Goal: Information Seeking & Learning: Learn about a topic

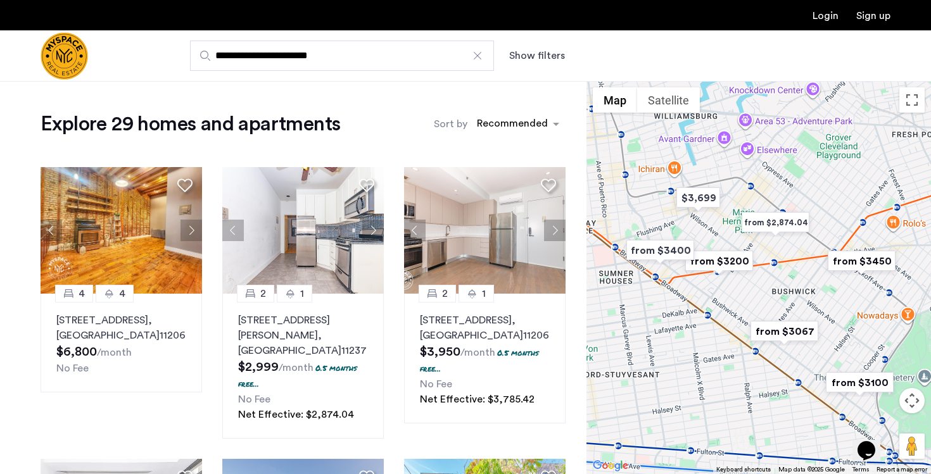
drag, startPoint x: 681, startPoint y: 255, endPoint x: 670, endPoint y: 291, distance: 37.0
click at [670, 291] on div at bounding box center [758, 277] width 344 height 393
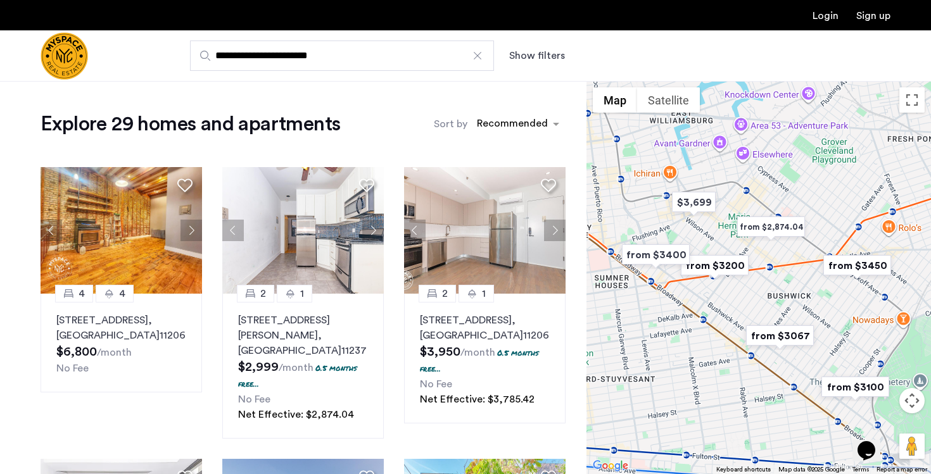
click at [777, 233] on img "from $2,874.04" at bounding box center [771, 227] width 78 height 28
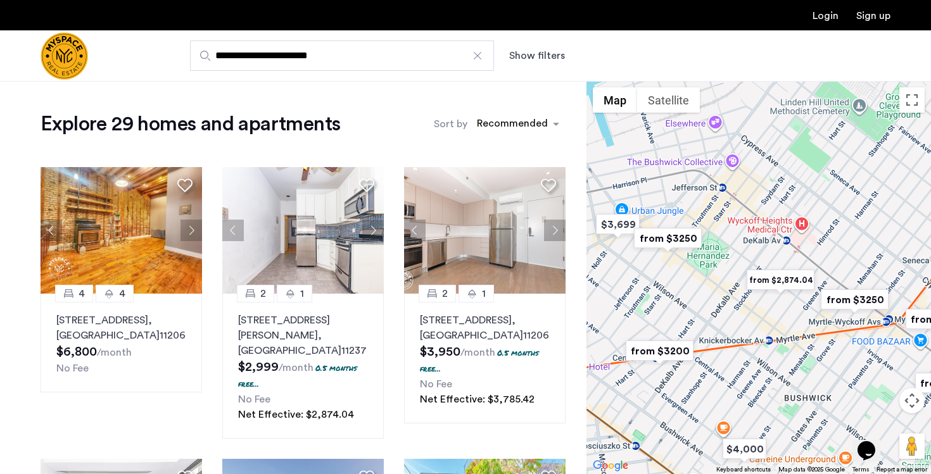
click at [770, 278] on img "from $2,874.04" at bounding box center [780, 280] width 78 height 28
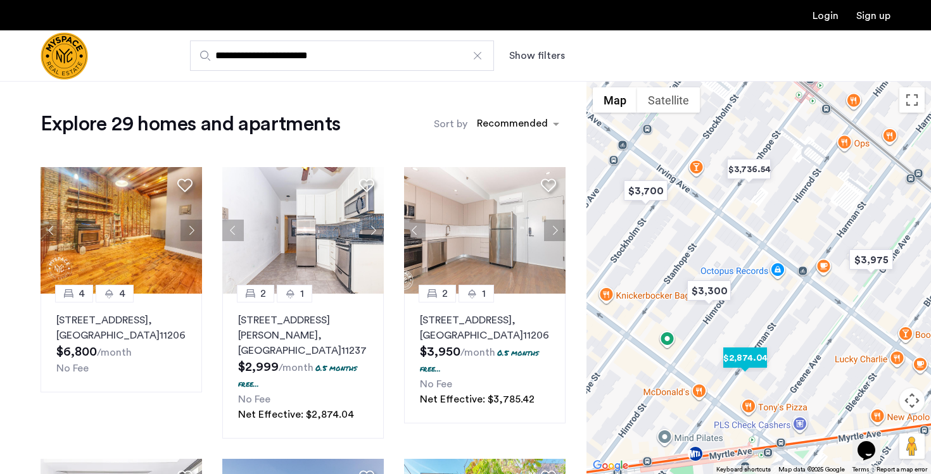
click at [739, 363] on img "$2,874.04" at bounding box center [745, 358] width 54 height 28
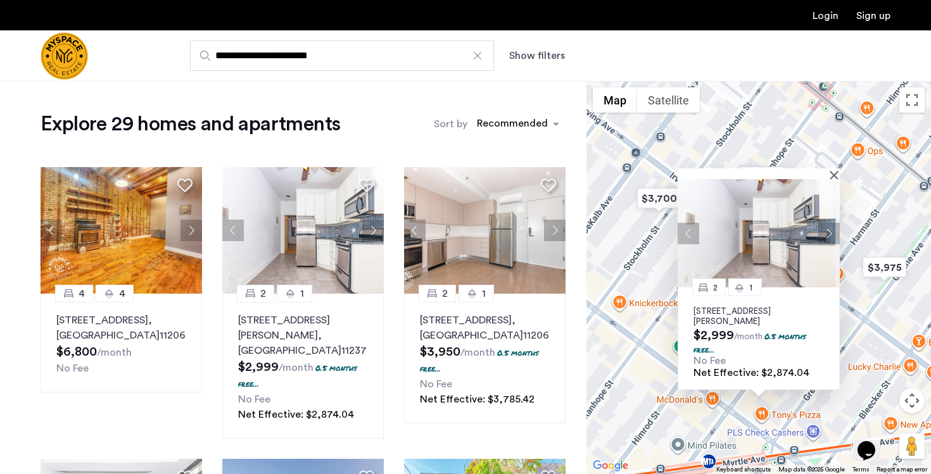
click at [736, 311] on p "290 Harman St, Unit 1RR, Brooklyn, NY 11237" at bounding box center [758, 316] width 130 height 20
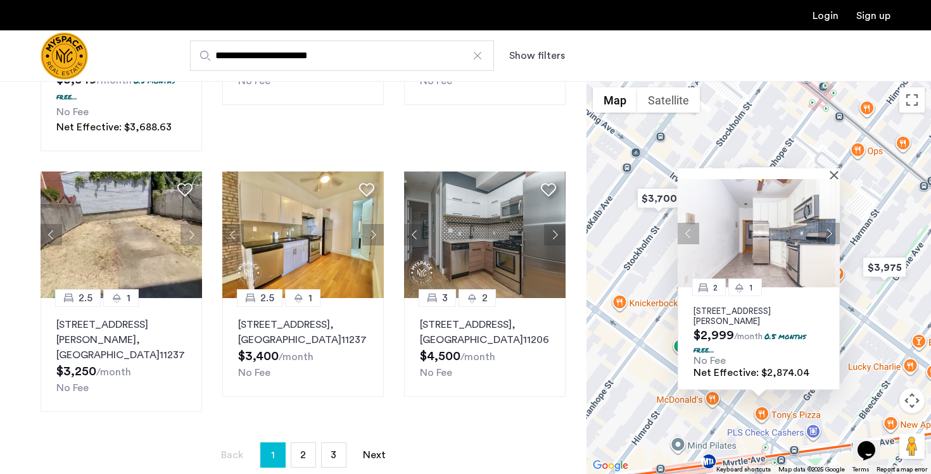
scroll to position [857, 0]
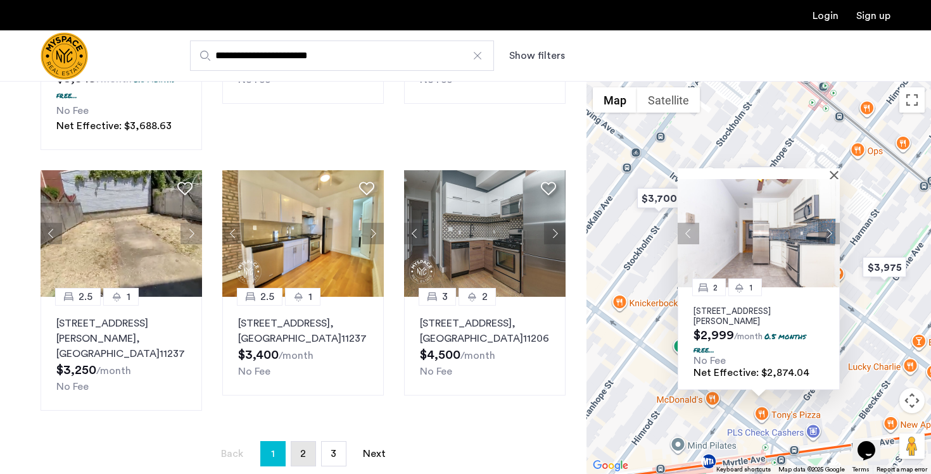
click at [303, 449] on span "2" at bounding box center [303, 454] width 6 height 10
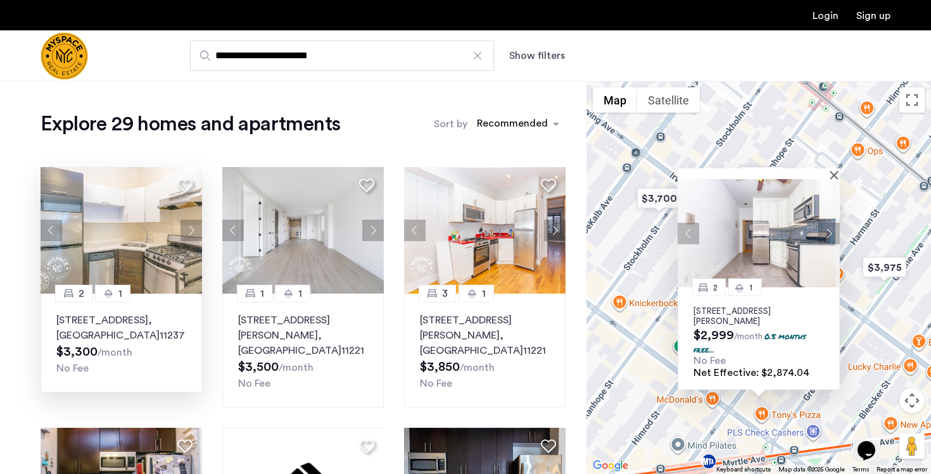
click at [96, 321] on p "243 Himrod St, Unit 2L, Brooklyn , NY 11237" at bounding box center [121, 328] width 130 height 30
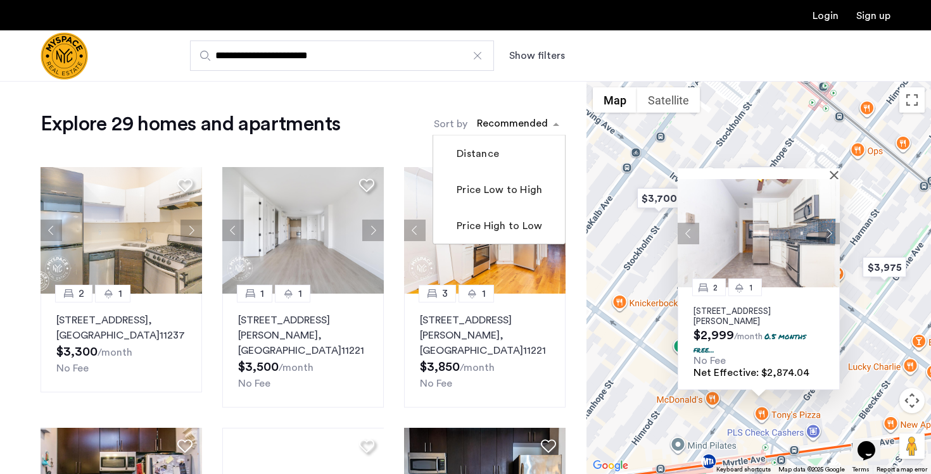
click at [517, 130] on div "sort-apartment" at bounding box center [512, 125] width 75 height 17
click at [498, 196] on label "Price Low to High" at bounding box center [498, 189] width 88 height 15
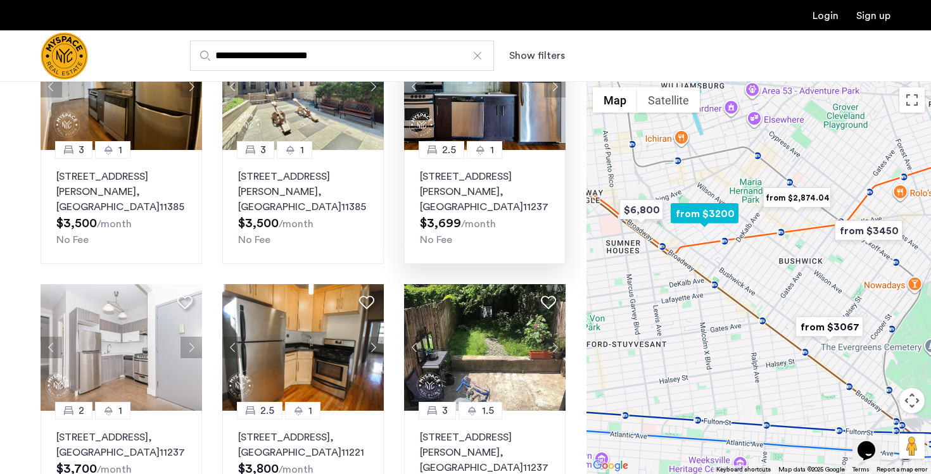
scroll to position [142, 0]
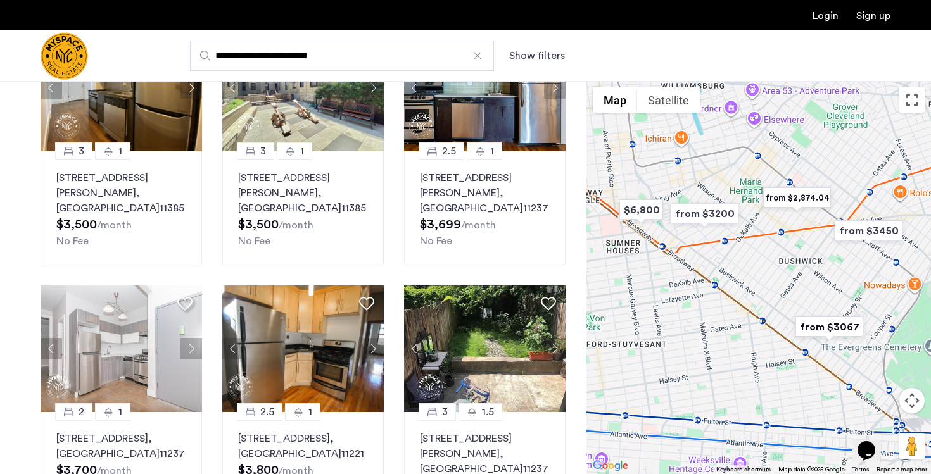
click at [313, 64] on input "**********" at bounding box center [342, 56] width 304 height 30
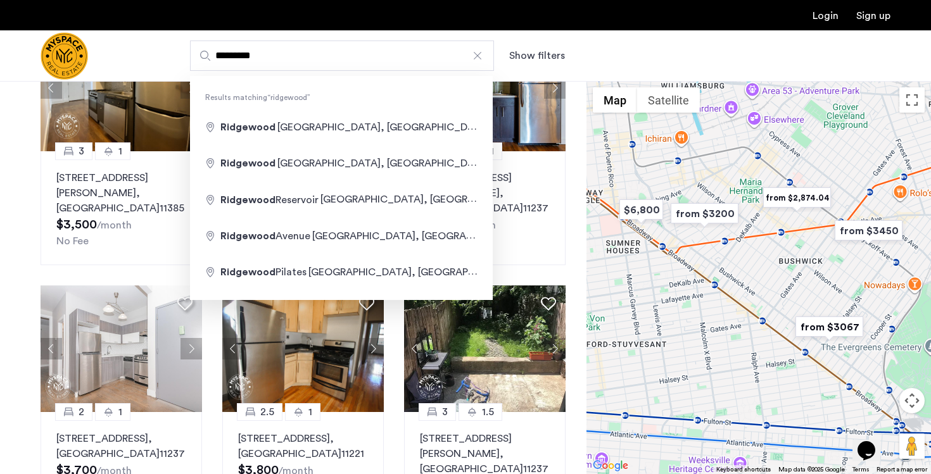
type input "**********"
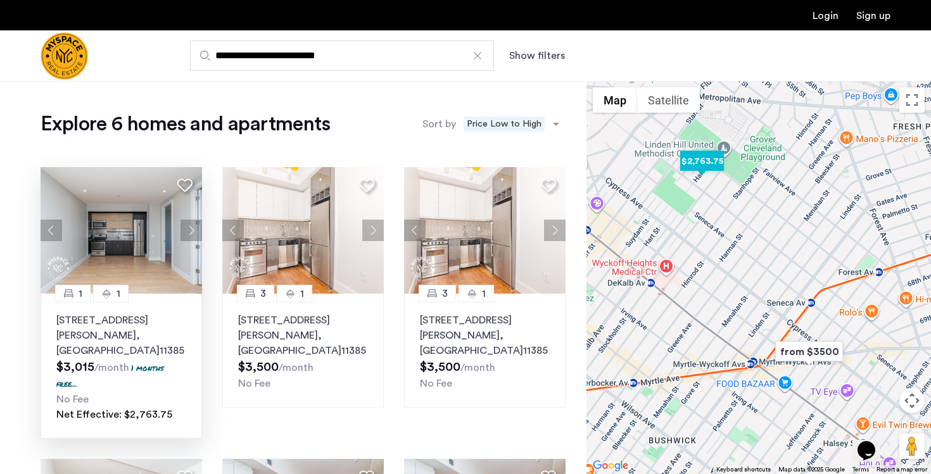
click at [146, 344] on div "1874 Hart St, Unit 4B, Ridgewood , NY 11385 $3,015 /month 1 months free... No F…" at bounding box center [121, 368] width 130 height 110
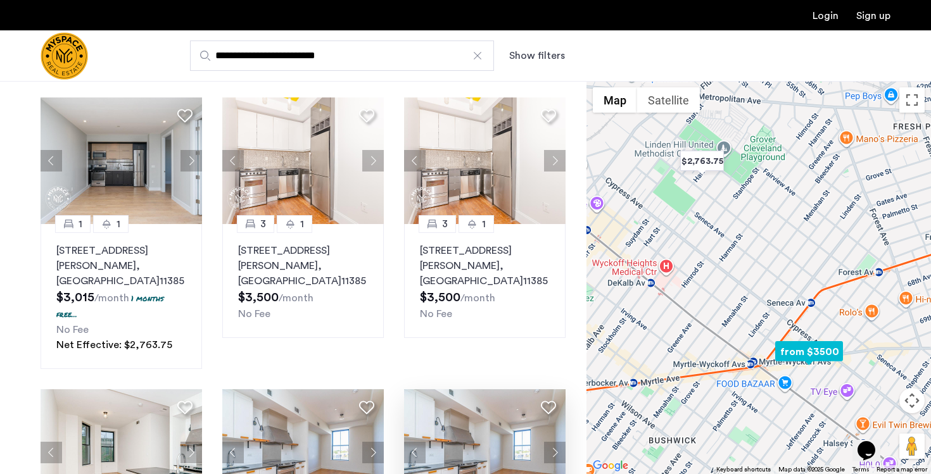
scroll to position [66, 0]
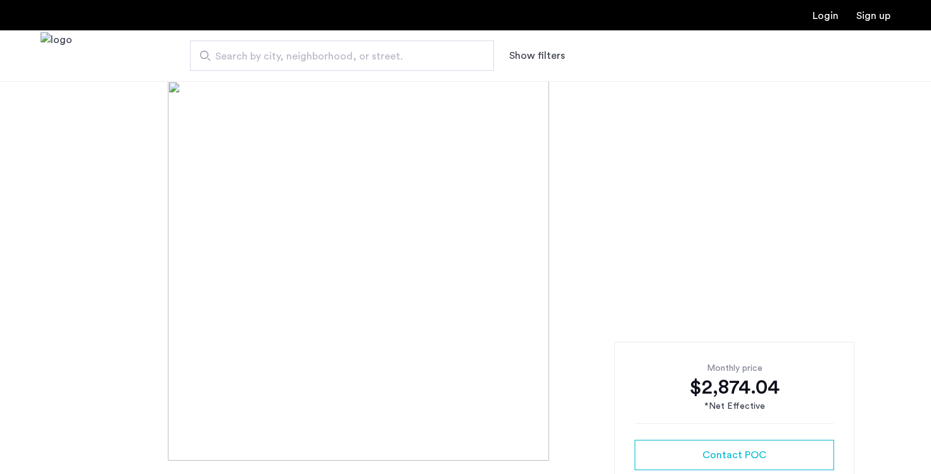
scroll to position [42, 0]
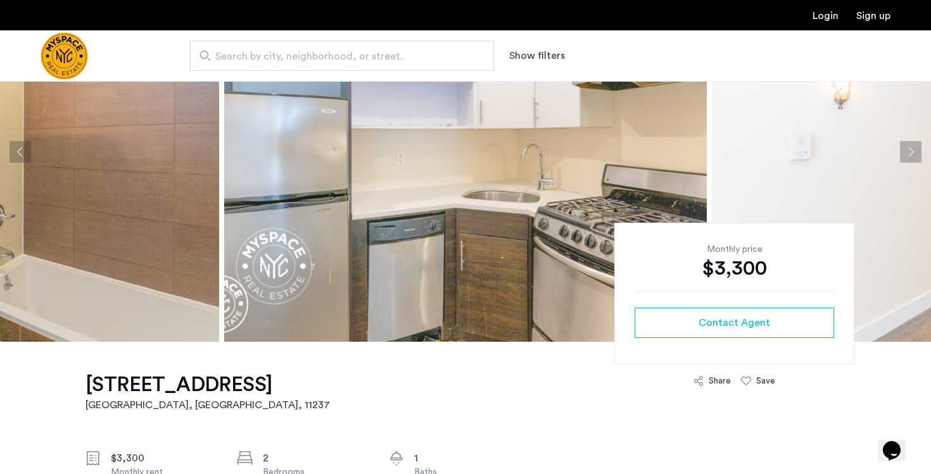
scroll to position [78, 0]
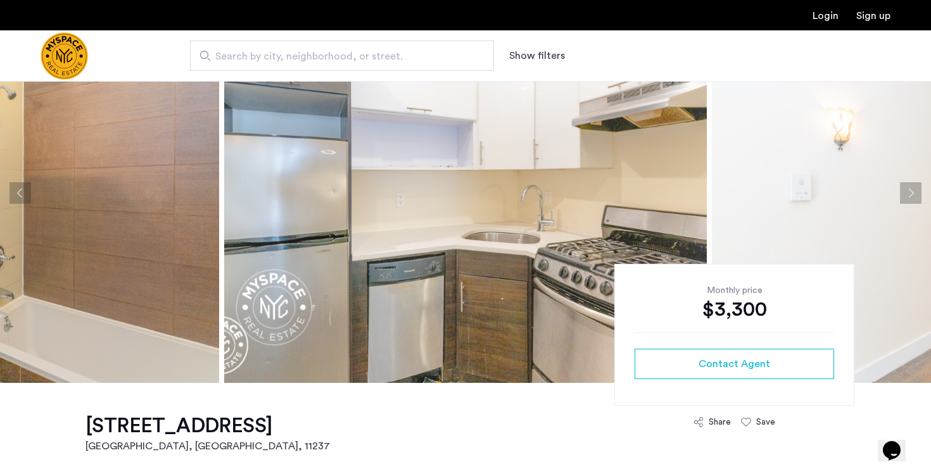
click at [910, 184] on button "Next apartment" at bounding box center [911, 193] width 22 height 22
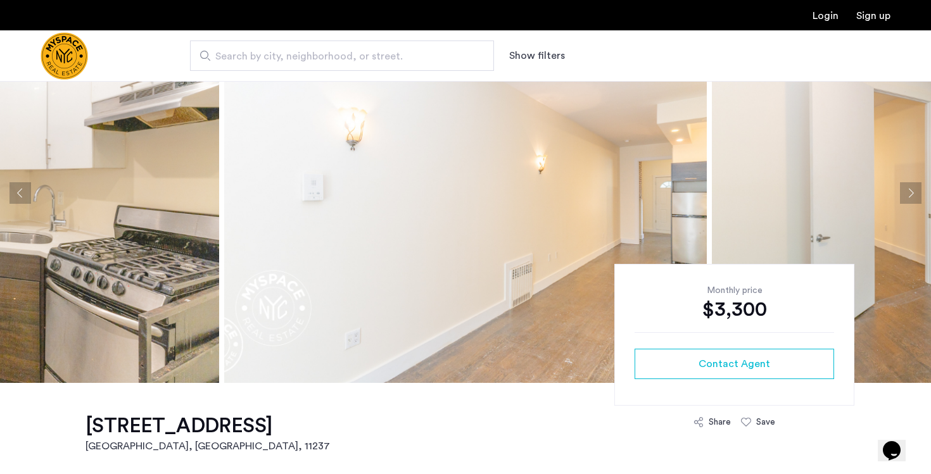
click at [910, 190] on button "Next apartment" at bounding box center [911, 193] width 22 height 22
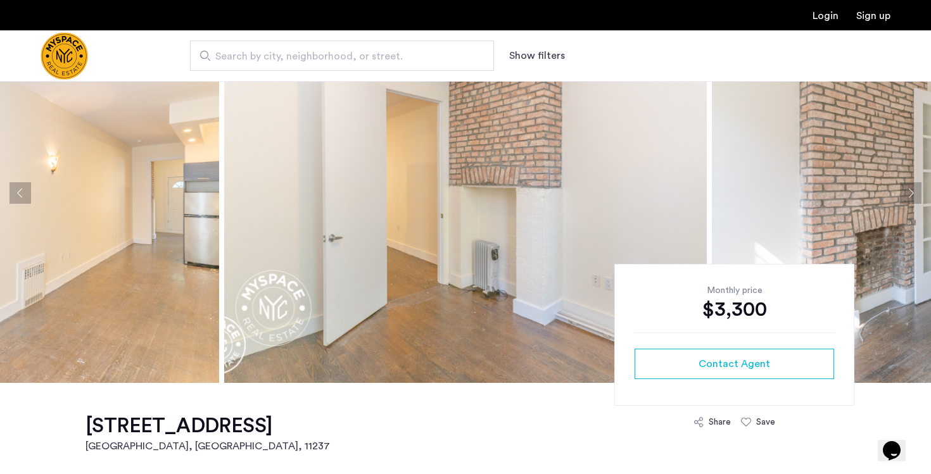
click at [910, 190] on button "Next apartment" at bounding box center [911, 193] width 22 height 22
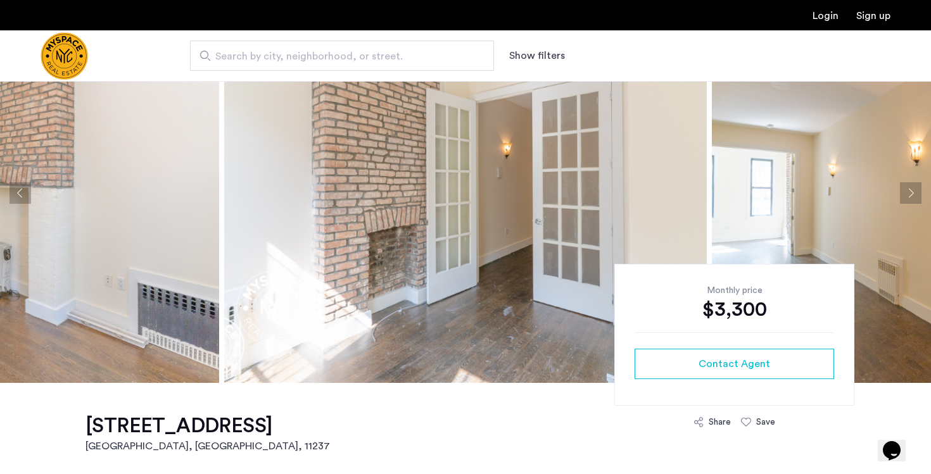
click at [910, 190] on button "Next apartment" at bounding box center [911, 193] width 22 height 22
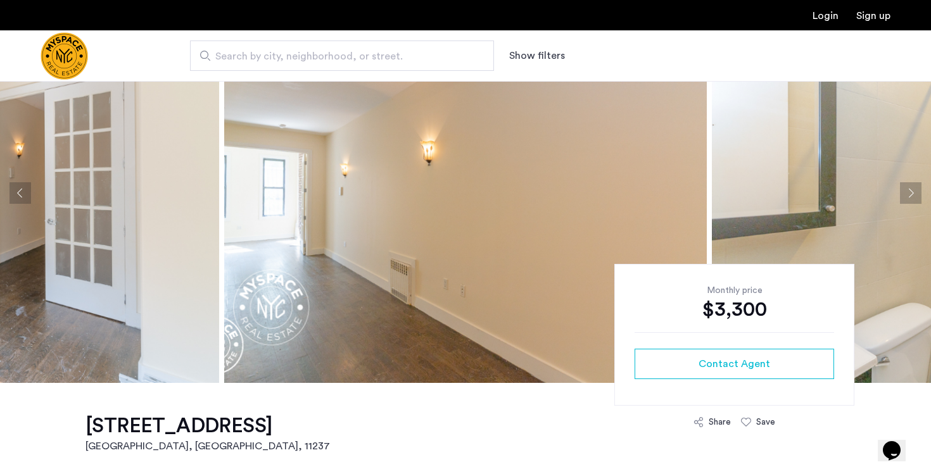
click at [910, 190] on button "Next apartment" at bounding box center [911, 193] width 22 height 22
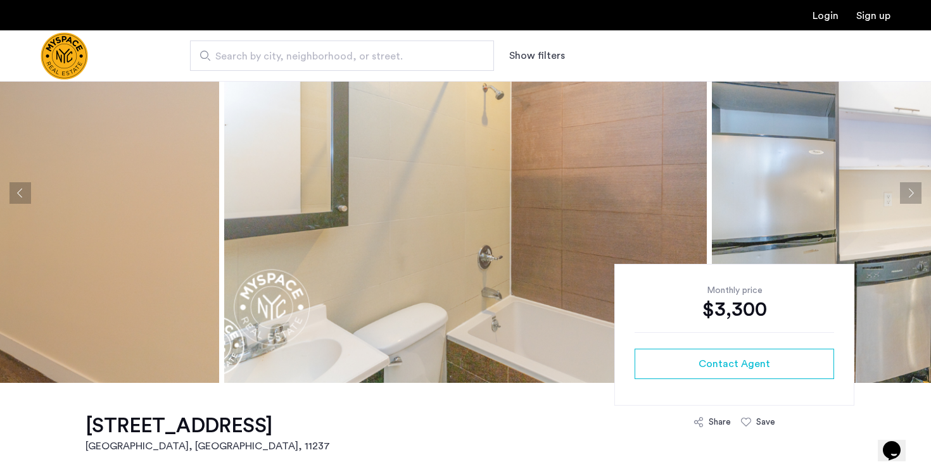
click at [910, 190] on button "Next apartment" at bounding box center [911, 193] width 22 height 22
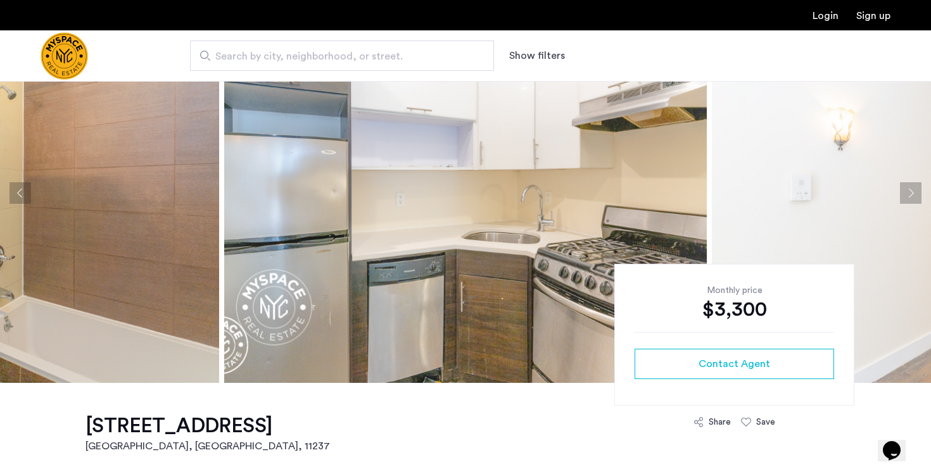
click at [910, 191] on button "Next apartment" at bounding box center [911, 193] width 22 height 22
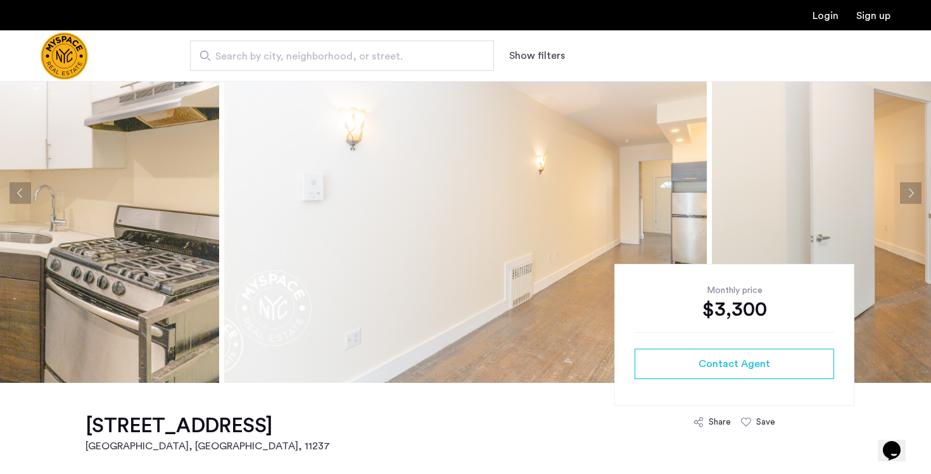
click at [910, 191] on button "Next apartment" at bounding box center [911, 193] width 22 height 22
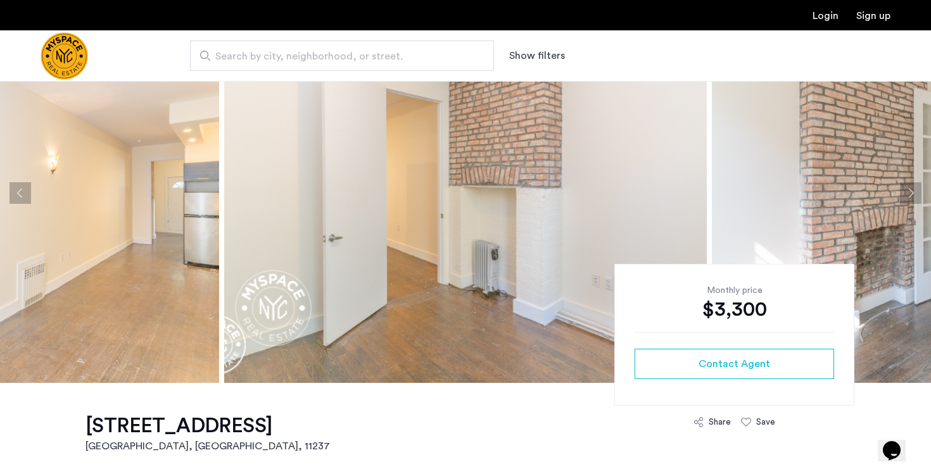
click at [910, 191] on button "Next apartment" at bounding box center [911, 193] width 22 height 22
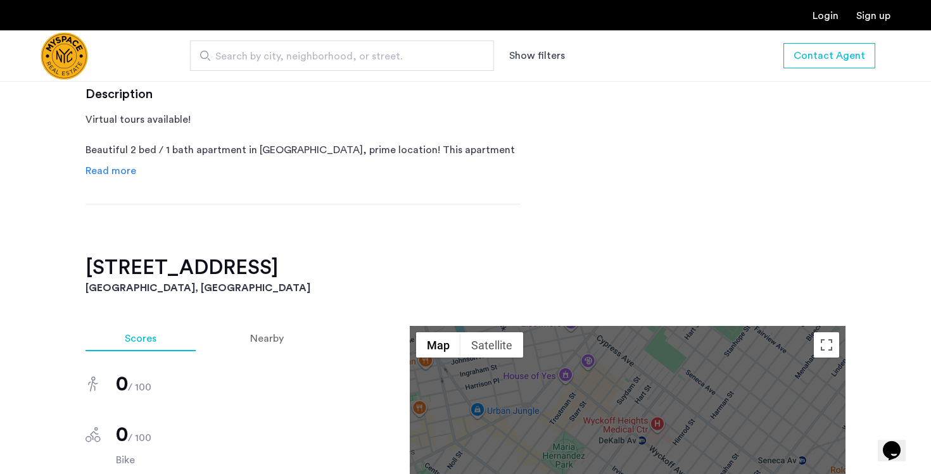
scroll to position [647, 0]
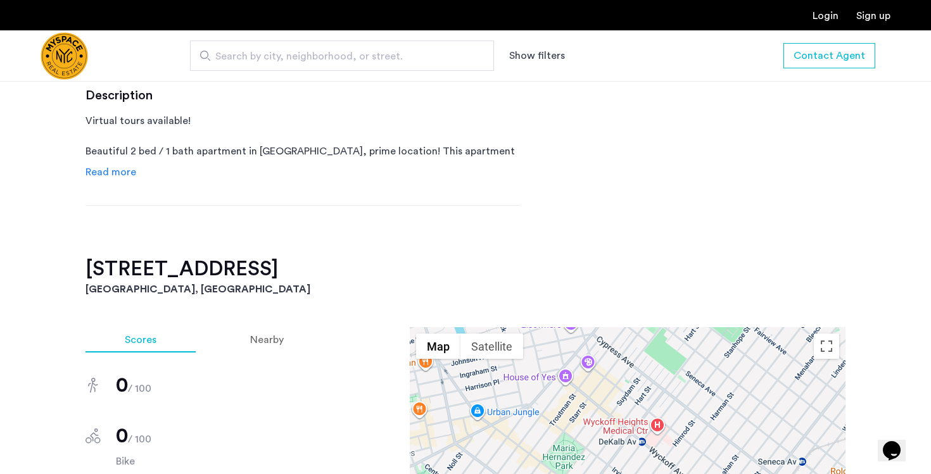
click at [231, 272] on h2 "243 Himrod St, Unit 2L" at bounding box center [465, 268] width 760 height 25
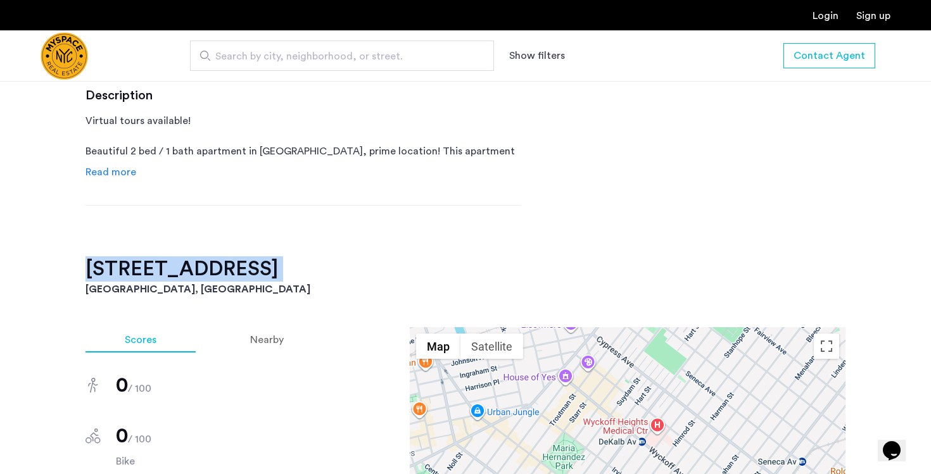
click at [231, 272] on h2 "243 Himrod St, Unit 2L" at bounding box center [465, 268] width 760 height 25
copy h2 "243 Himrod St, Unit 2L"
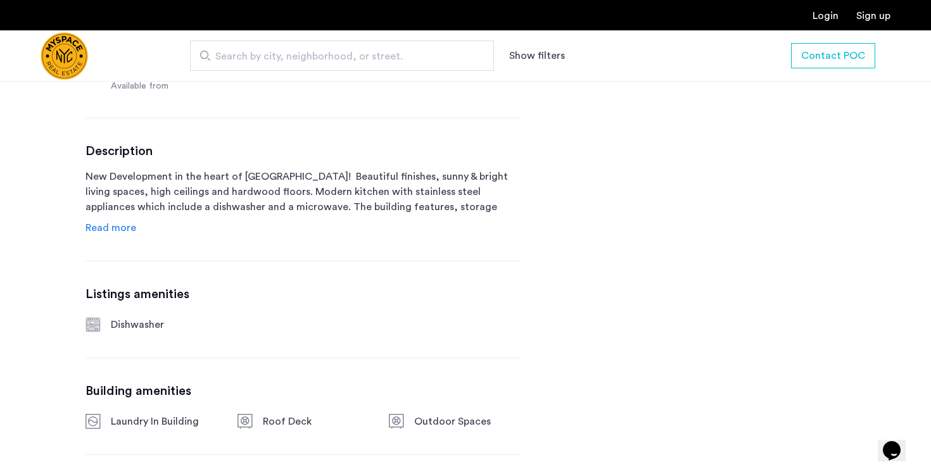
scroll to position [593, 0]
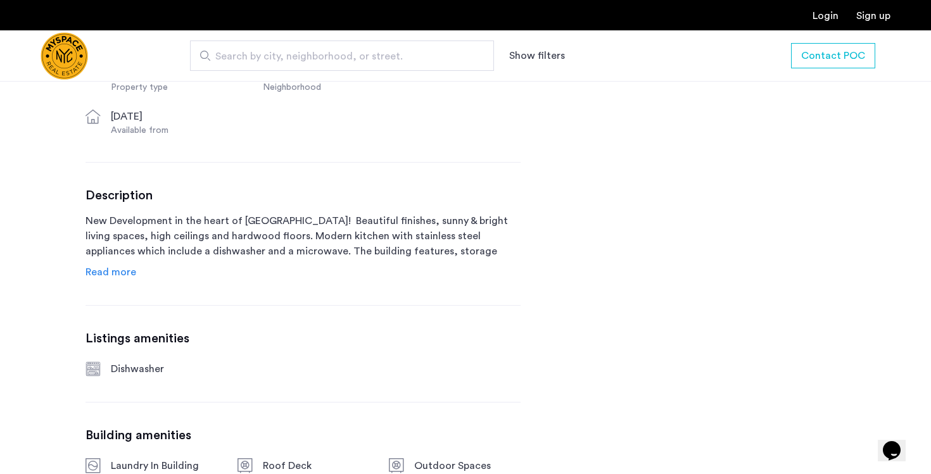
click at [135, 277] on div "Description New Development in the heart of [GEOGRAPHIC_DATA]! Beautiful finish…" at bounding box center [302, 234] width 435 height 92
click at [115, 277] on span "Read more" at bounding box center [110, 272] width 51 height 10
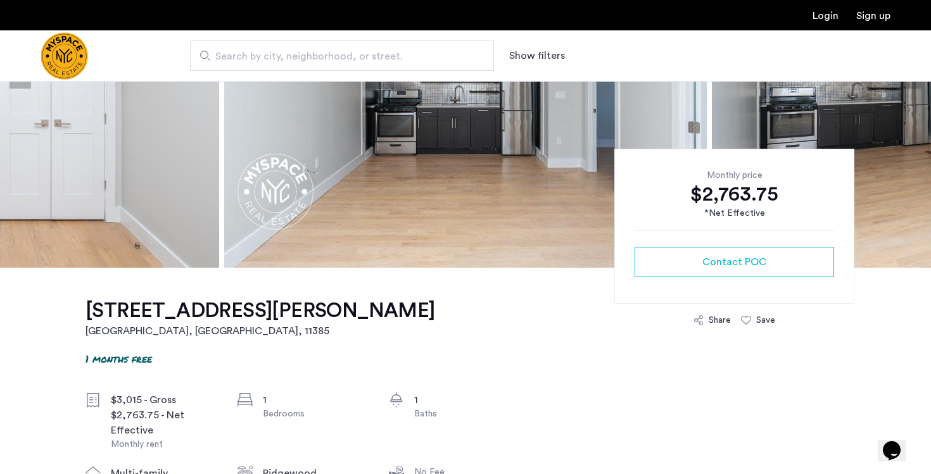
scroll to position [0, 0]
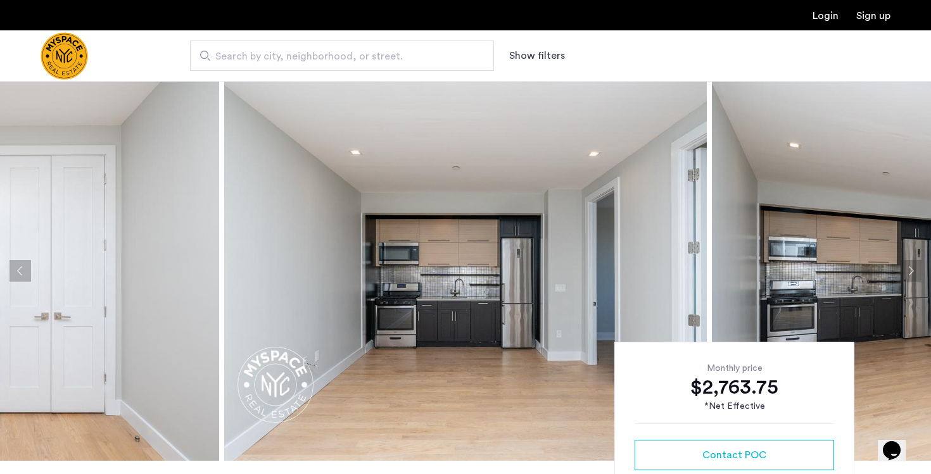
click at [464, 229] on img at bounding box center [465, 271] width 482 height 380
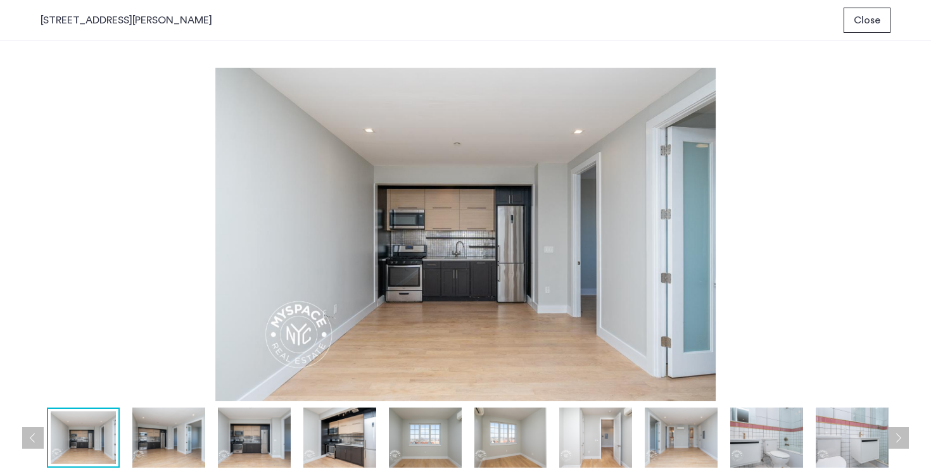
click at [277, 420] on img at bounding box center [254, 438] width 73 height 60
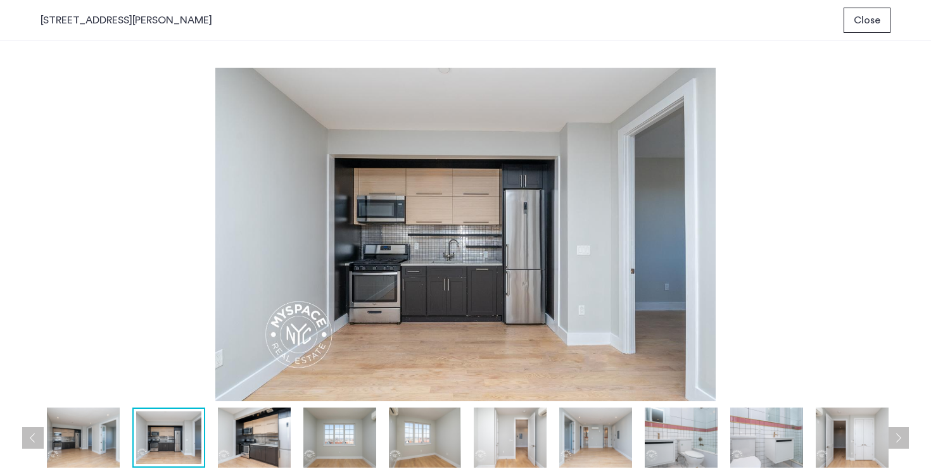
click at [323, 441] on img at bounding box center [339, 438] width 73 height 60
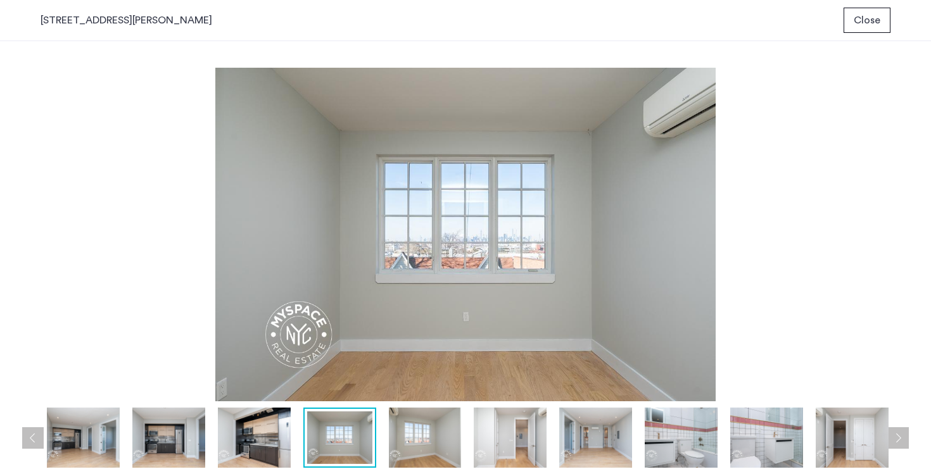
click at [391, 446] on img at bounding box center [425, 438] width 73 height 60
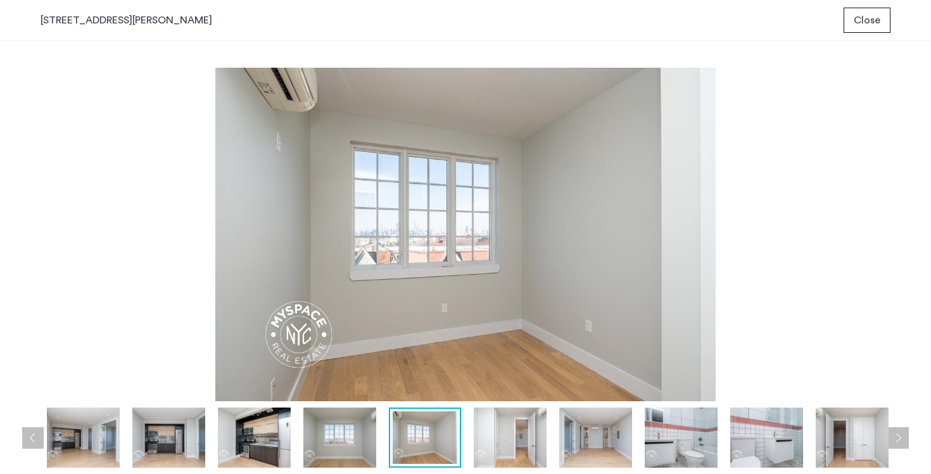
click at [454, 464] on div at bounding box center [425, 438] width 73 height 60
click at [525, 452] on img at bounding box center [510, 438] width 73 height 60
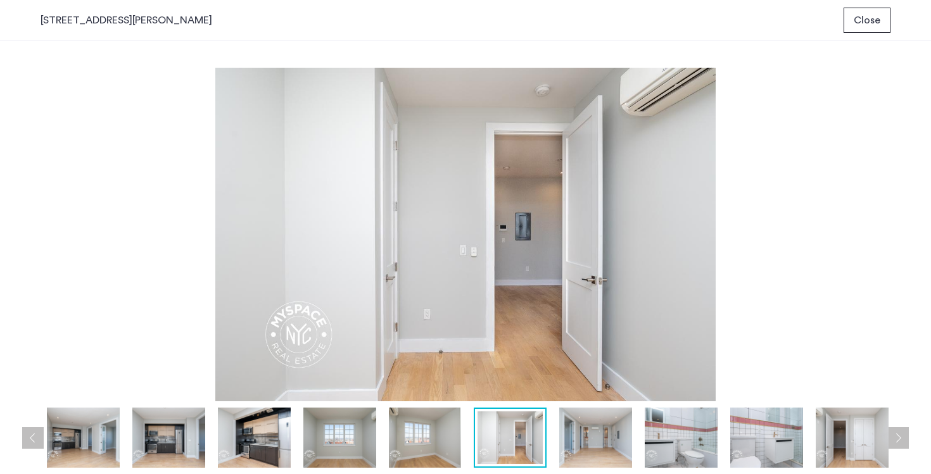
click at [575, 446] on img at bounding box center [595, 438] width 73 height 60
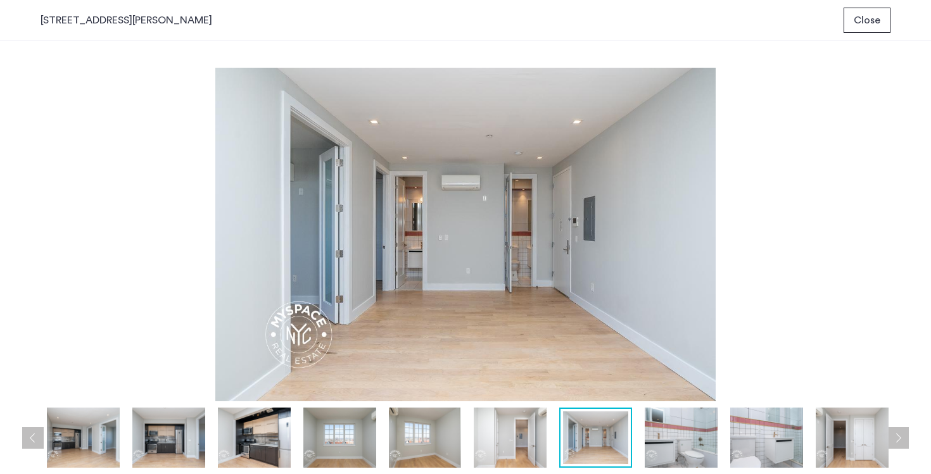
click at [684, 446] on img at bounding box center [680, 438] width 73 height 60
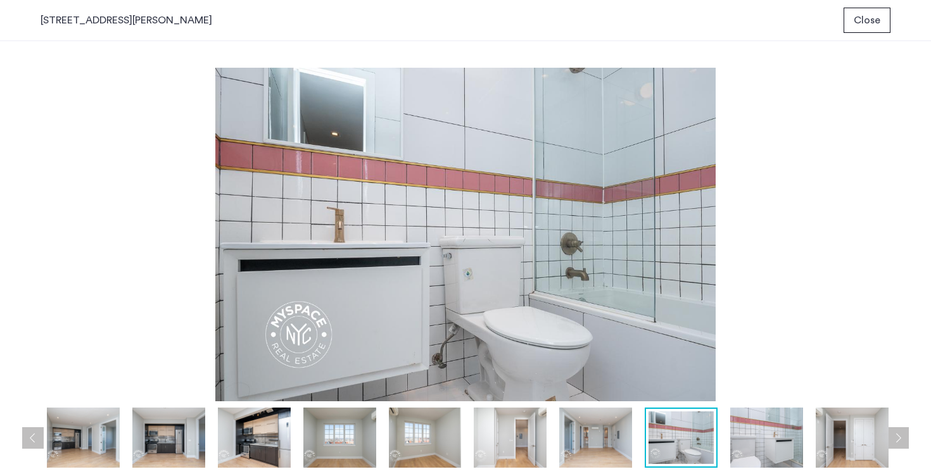
click at [741, 448] on img at bounding box center [766, 438] width 73 height 60
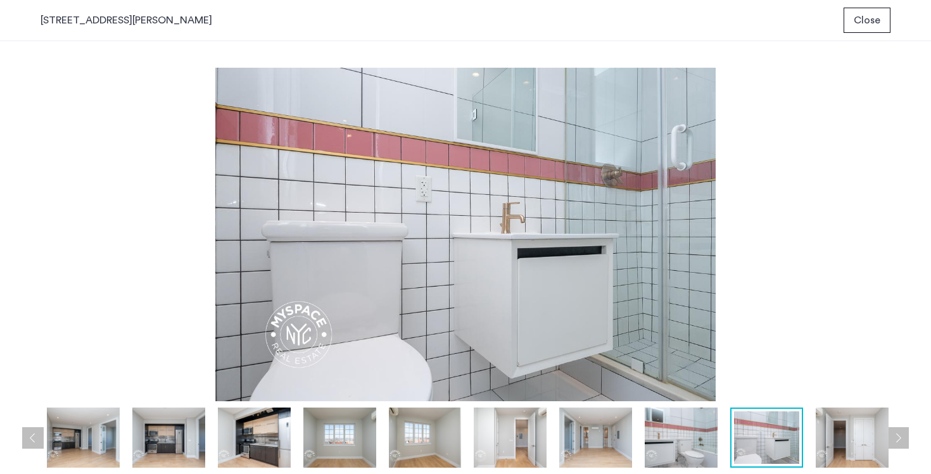
click at [786, 447] on img at bounding box center [766, 437] width 65 height 53
click at [847, 444] on img at bounding box center [851, 438] width 73 height 60
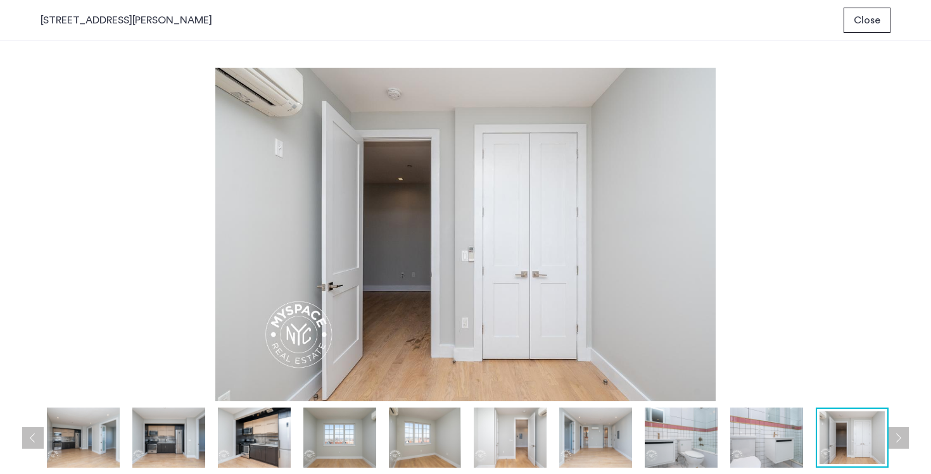
click at [900, 438] on button "Next apartment" at bounding box center [898, 438] width 22 height 22
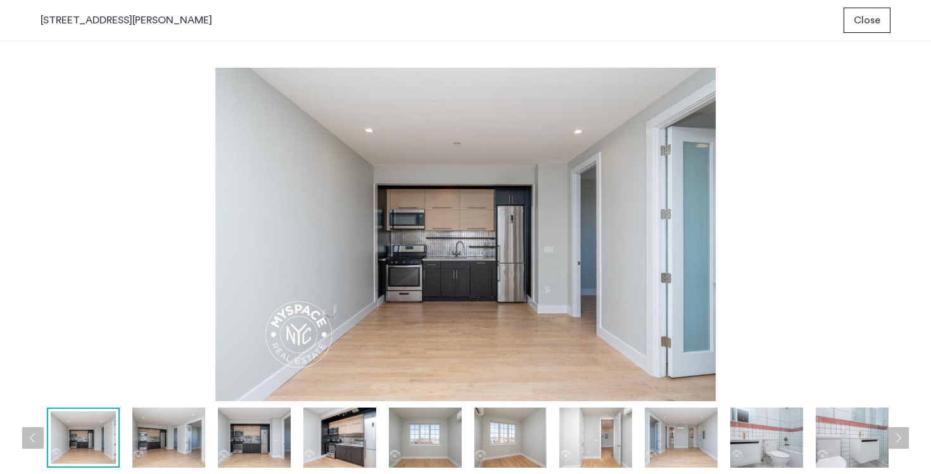
click at [900, 438] on button "Next apartment" at bounding box center [898, 438] width 22 height 22
